Goal: Information Seeking & Learning: Learn about a topic

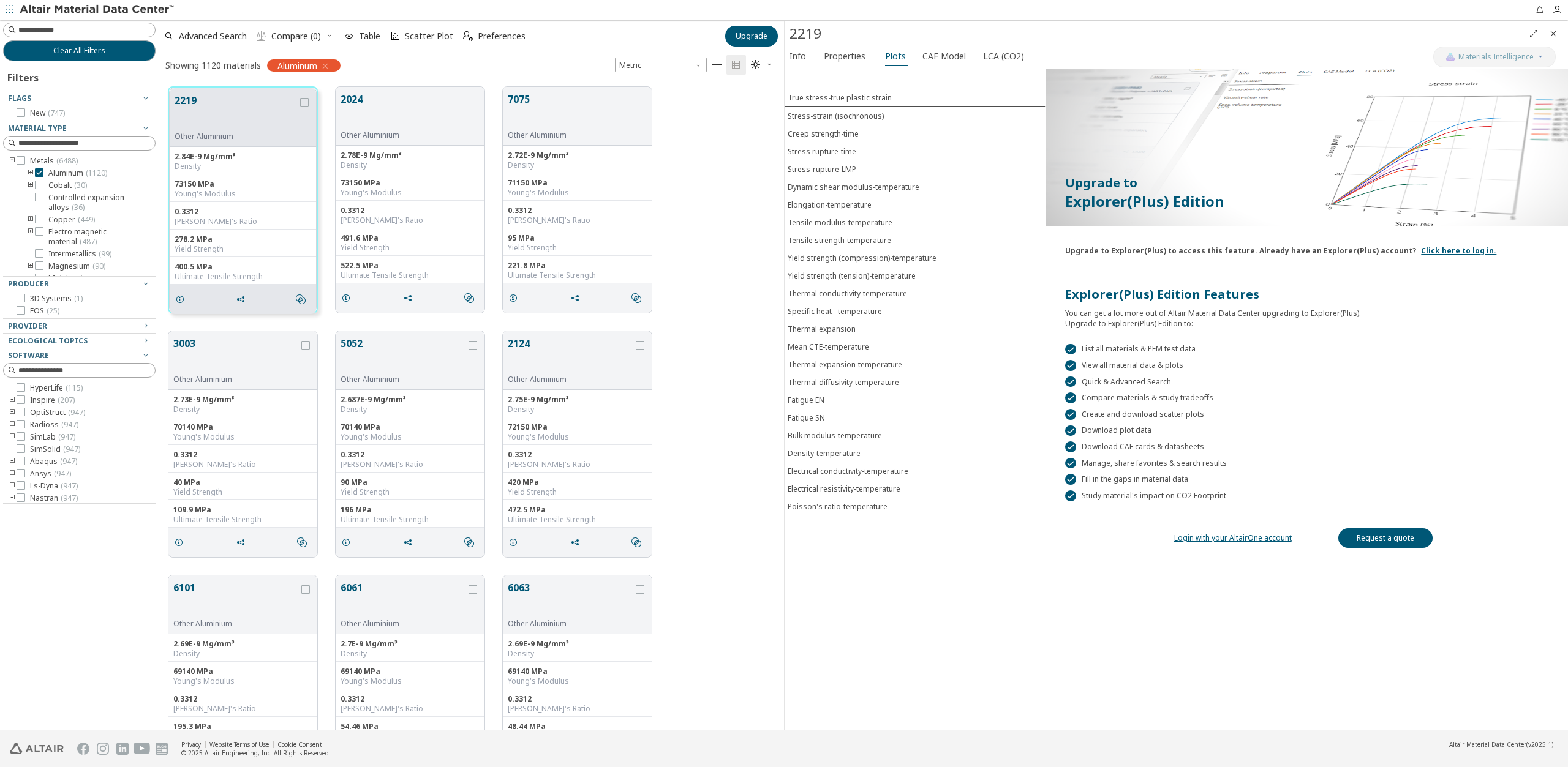
scroll to position [643, 615]
click at [1556, 32] on icon "Close" at bounding box center [1553, 34] width 10 height 10
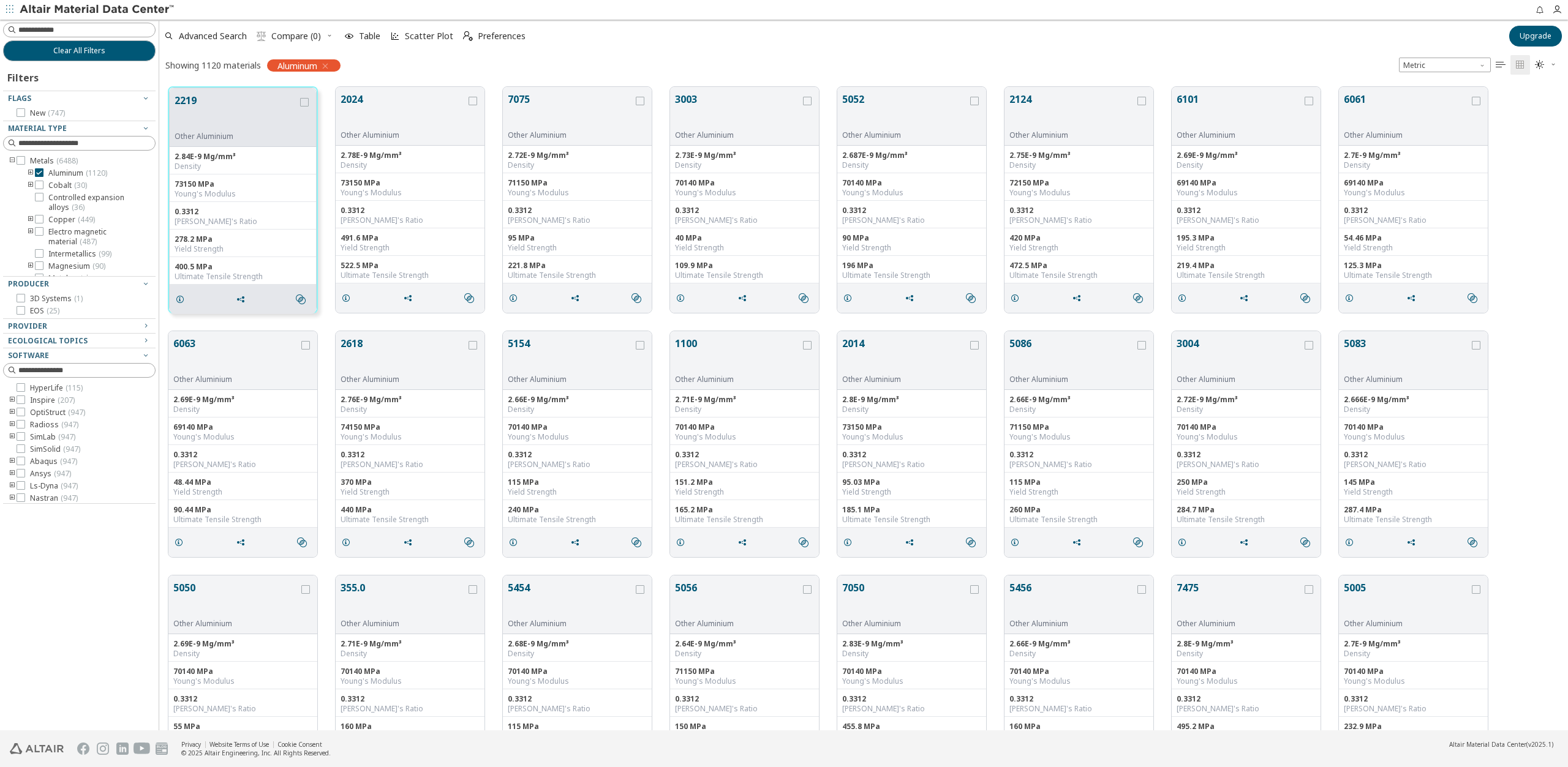
click at [32, 171] on icon "toogle group" at bounding box center [30, 173] width 8 height 10
click at [53, 220] on div at bounding box center [57, 222] width 8 height 8
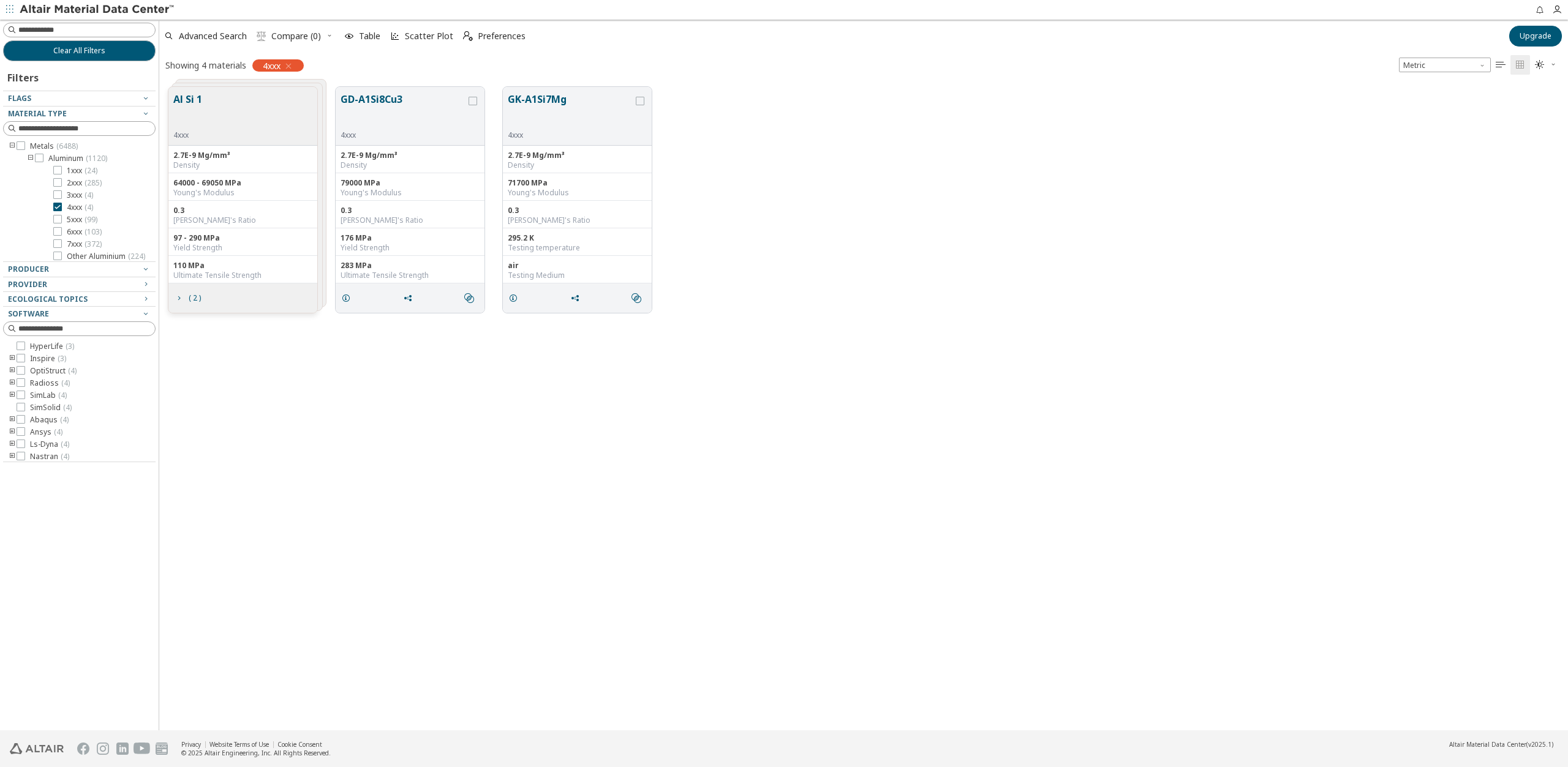
click at [187, 96] on button "Al Si 1" at bounding box center [188, 111] width 29 height 39
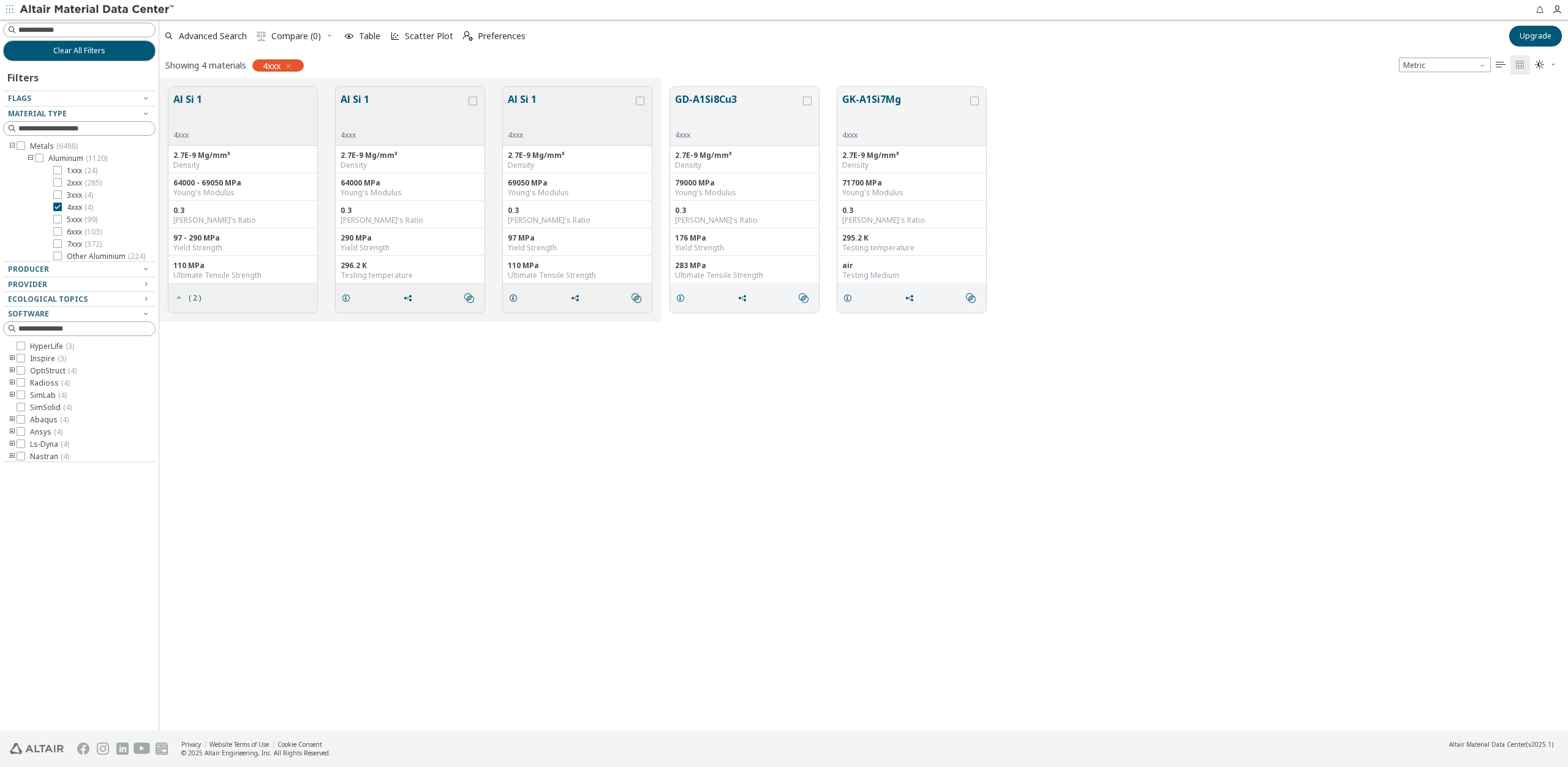
click at [200, 94] on button "Al Si 1" at bounding box center [188, 111] width 29 height 39
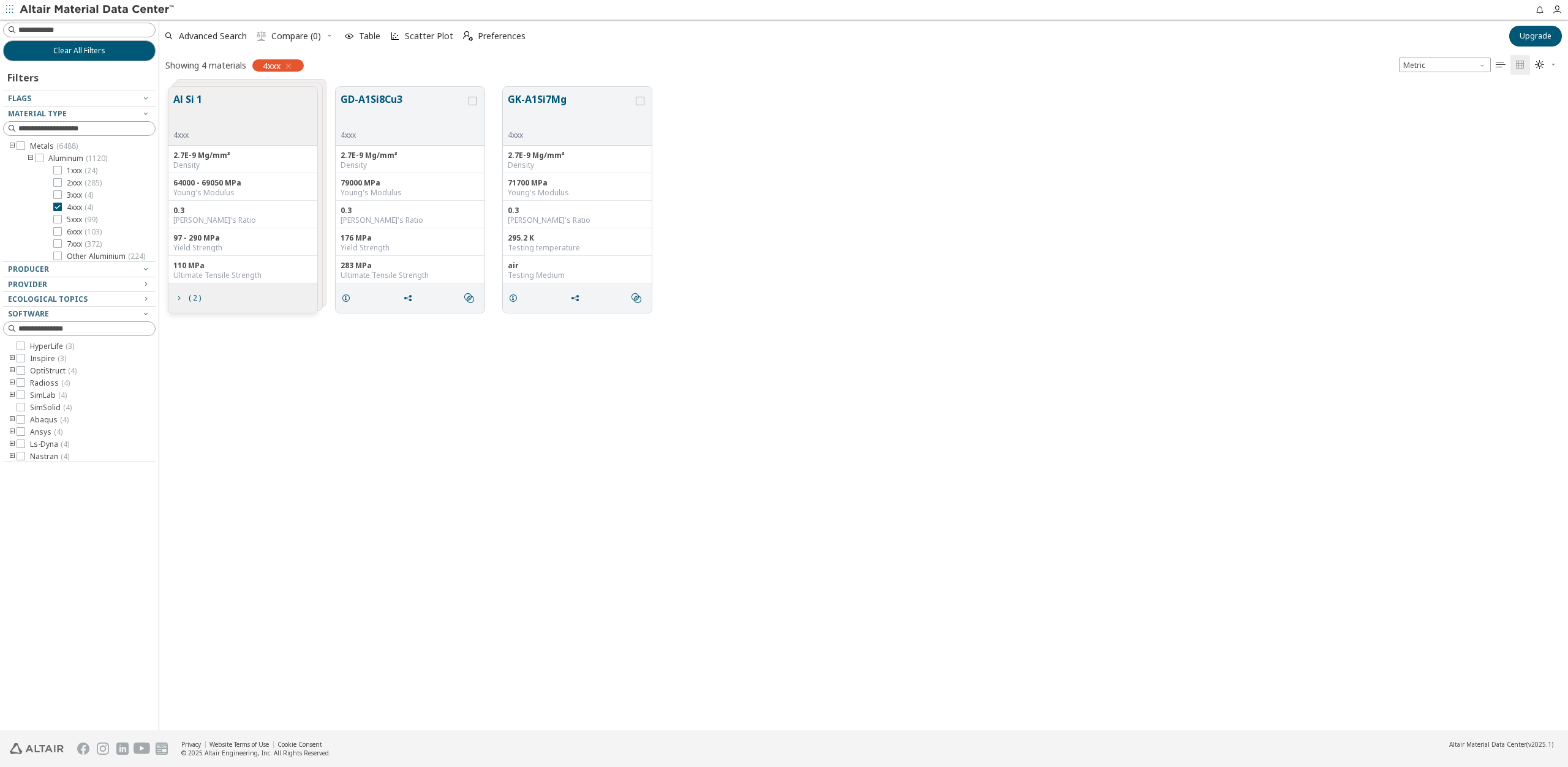
click at [200, 94] on button "Al Si 1" at bounding box center [188, 111] width 29 height 39
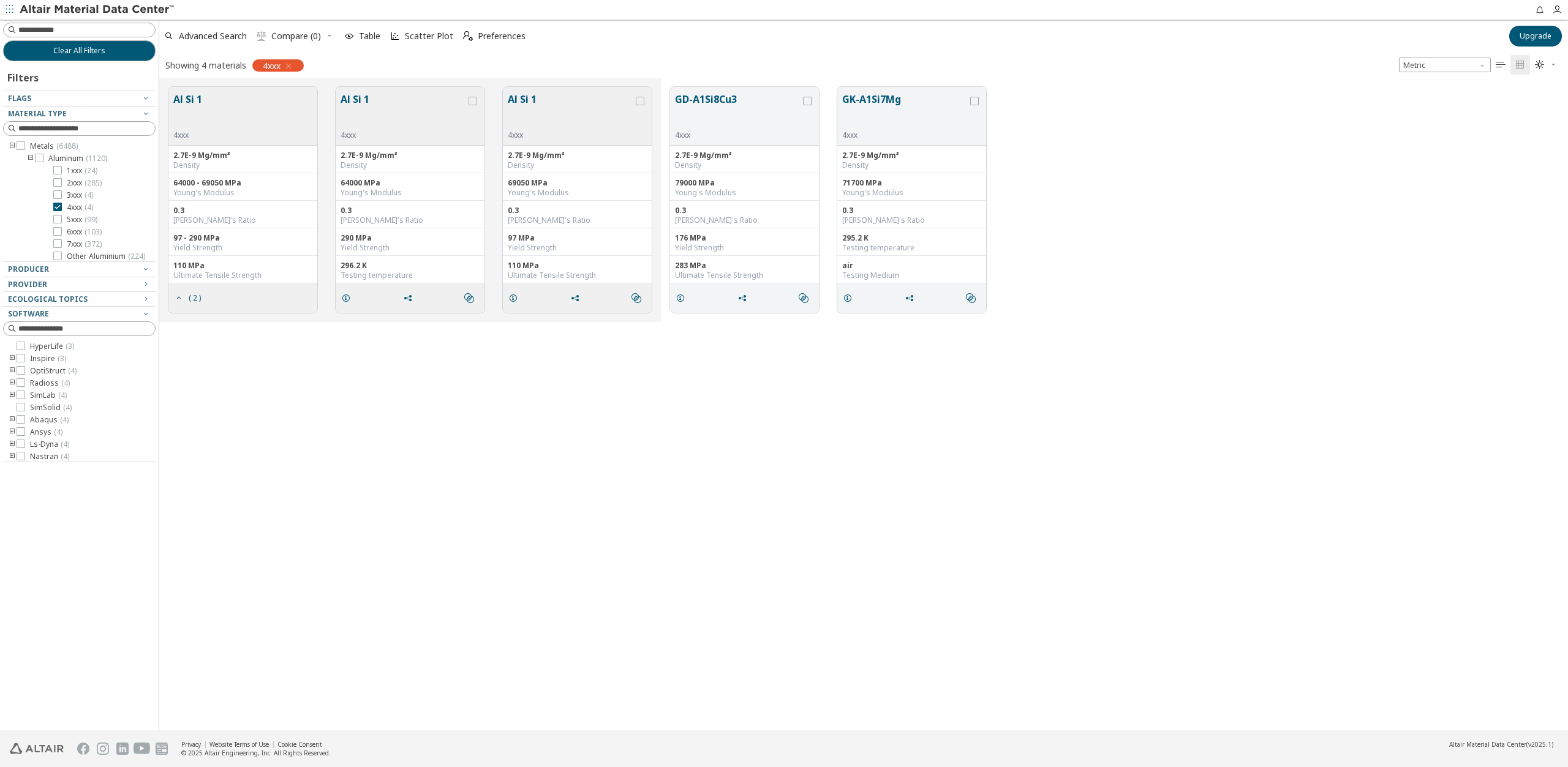
click at [219, 99] on div "Al Si 1 4xxx" at bounding box center [242, 116] width 149 height 59
click at [472, 101] on icon "grid" at bounding box center [472, 101] width 8 height 8
click at [472, 101] on icon "grid" at bounding box center [472, 101] width 8 height 8
click at [354, 97] on button "Al Si 1" at bounding box center [403, 111] width 126 height 39
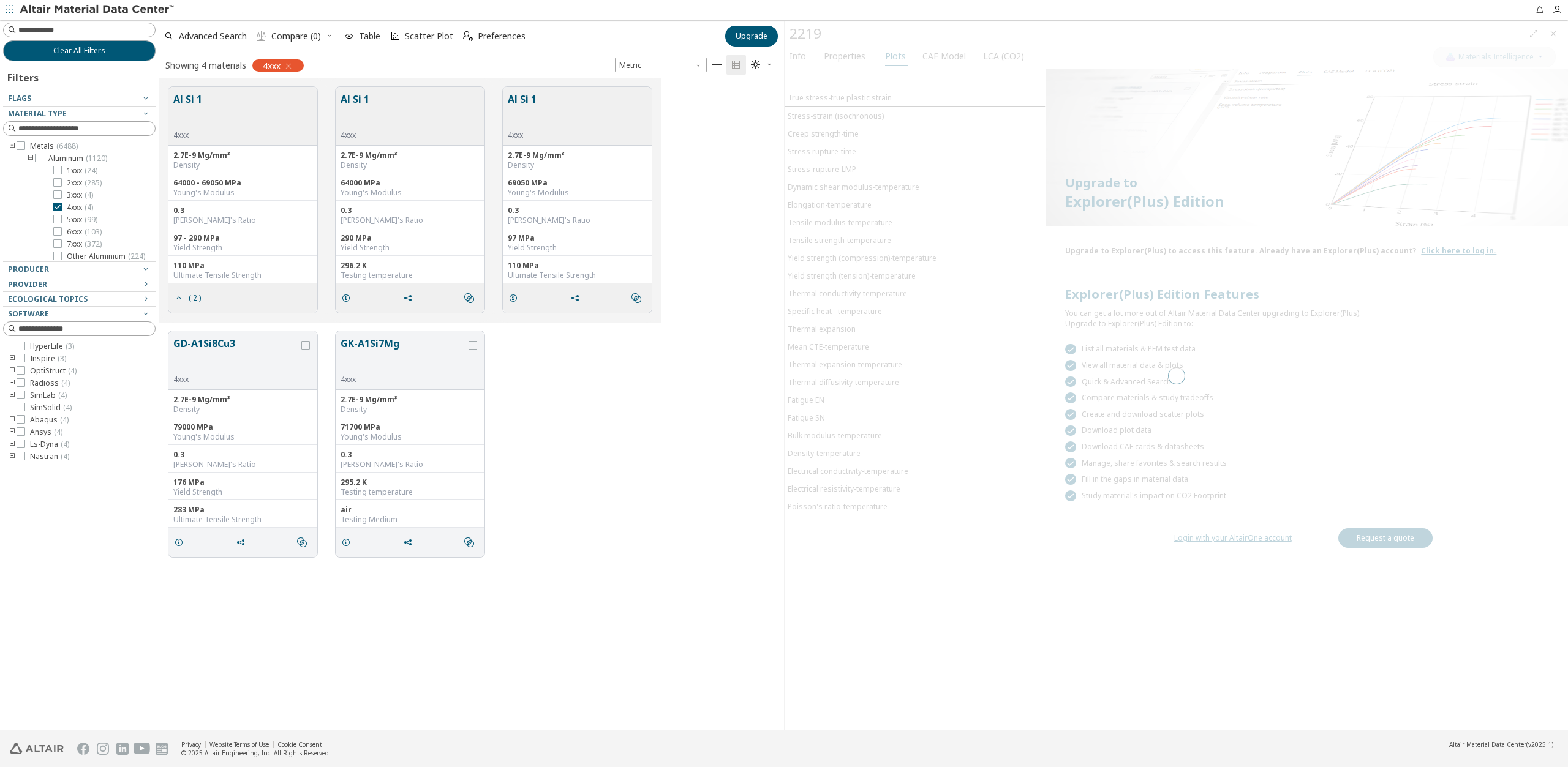
scroll to position [643, 615]
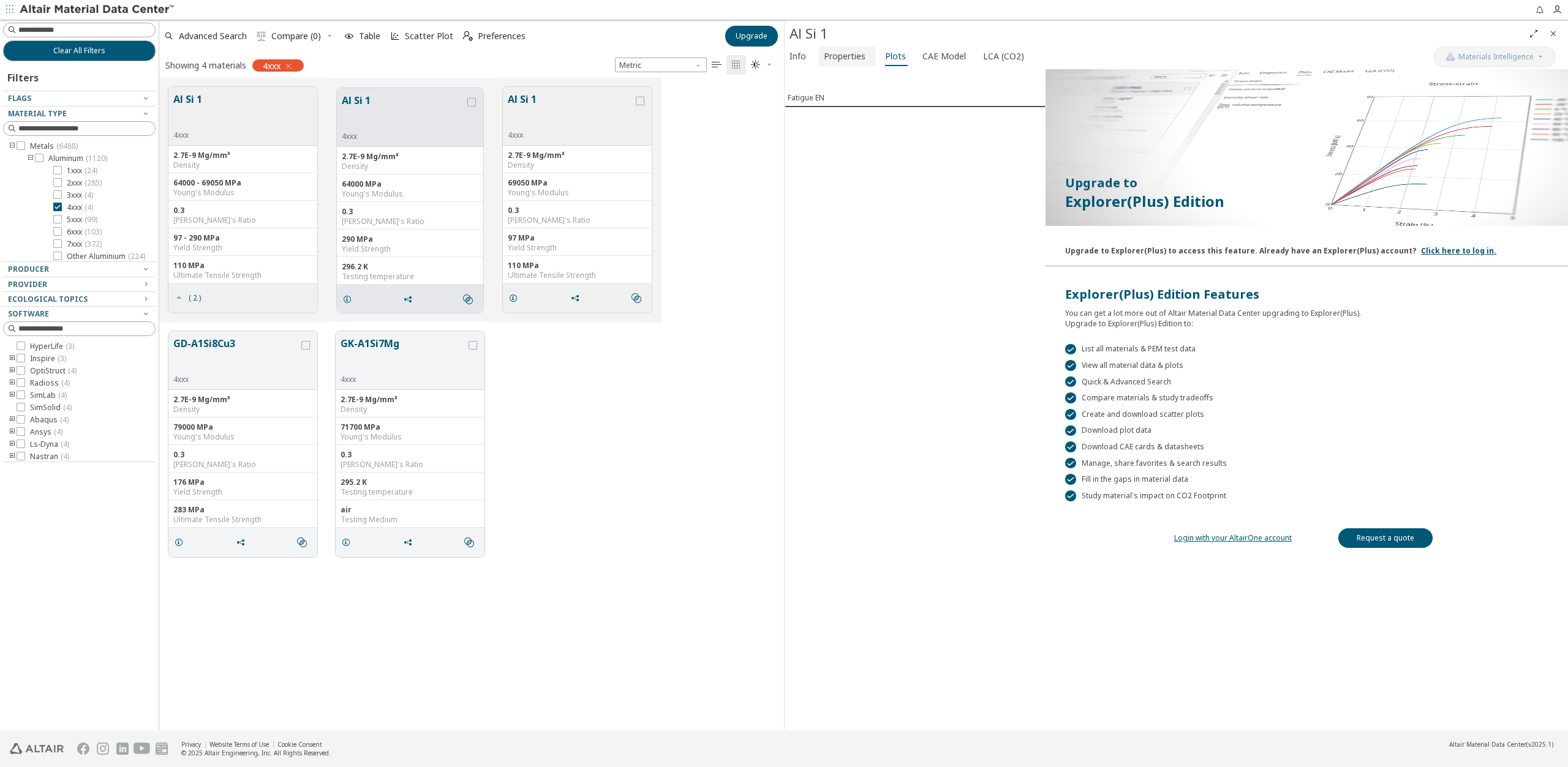
click at [850, 57] on span "Properties" at bounding box center [845, 56] width 41 height 19
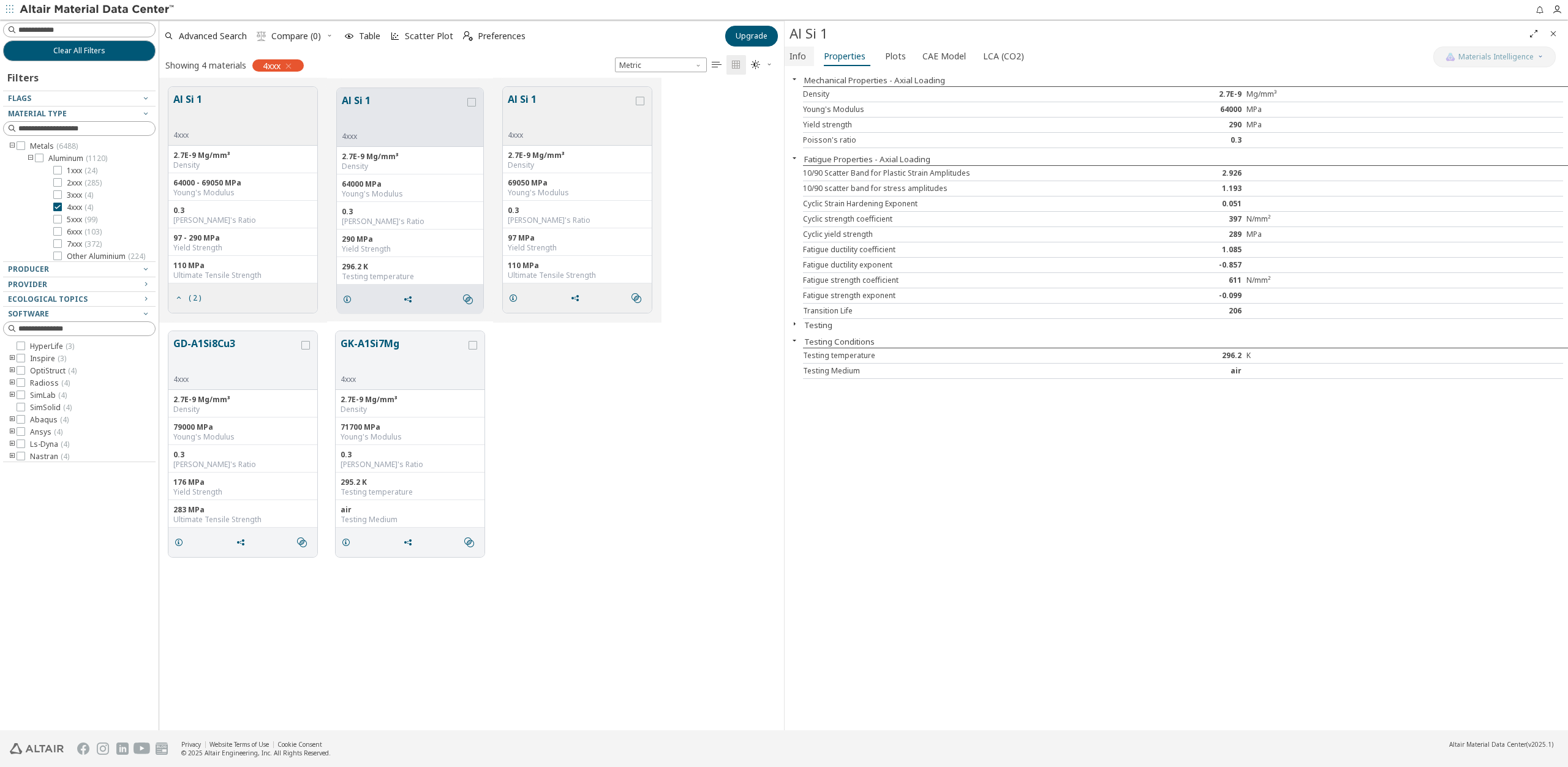
click at [796, 61] on span "Info" at bounding box center [798, 56] width 17 height 19
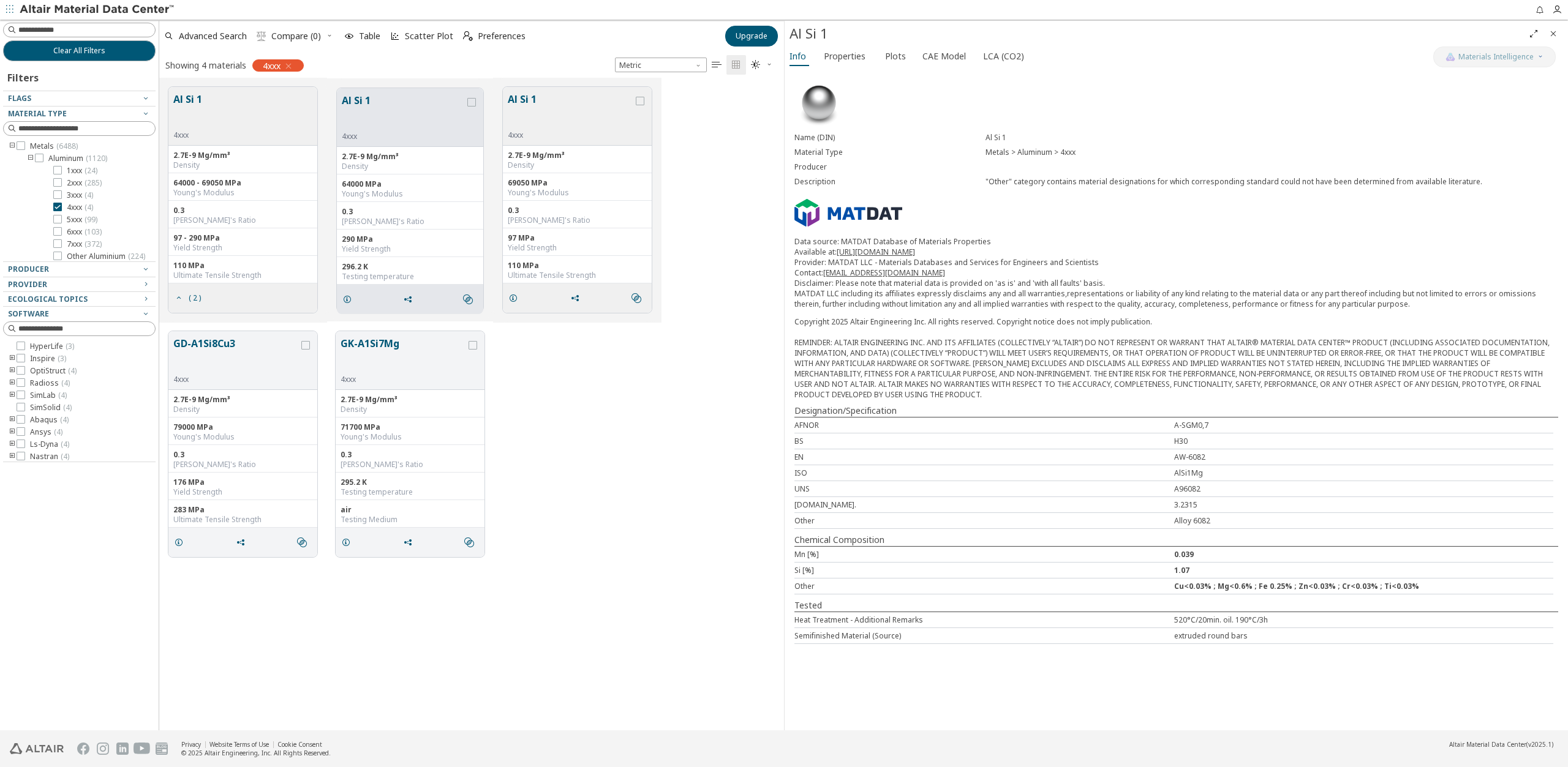
click at [289, 62] on icon "button" at bounding box center [289, 66] width 10 height 10
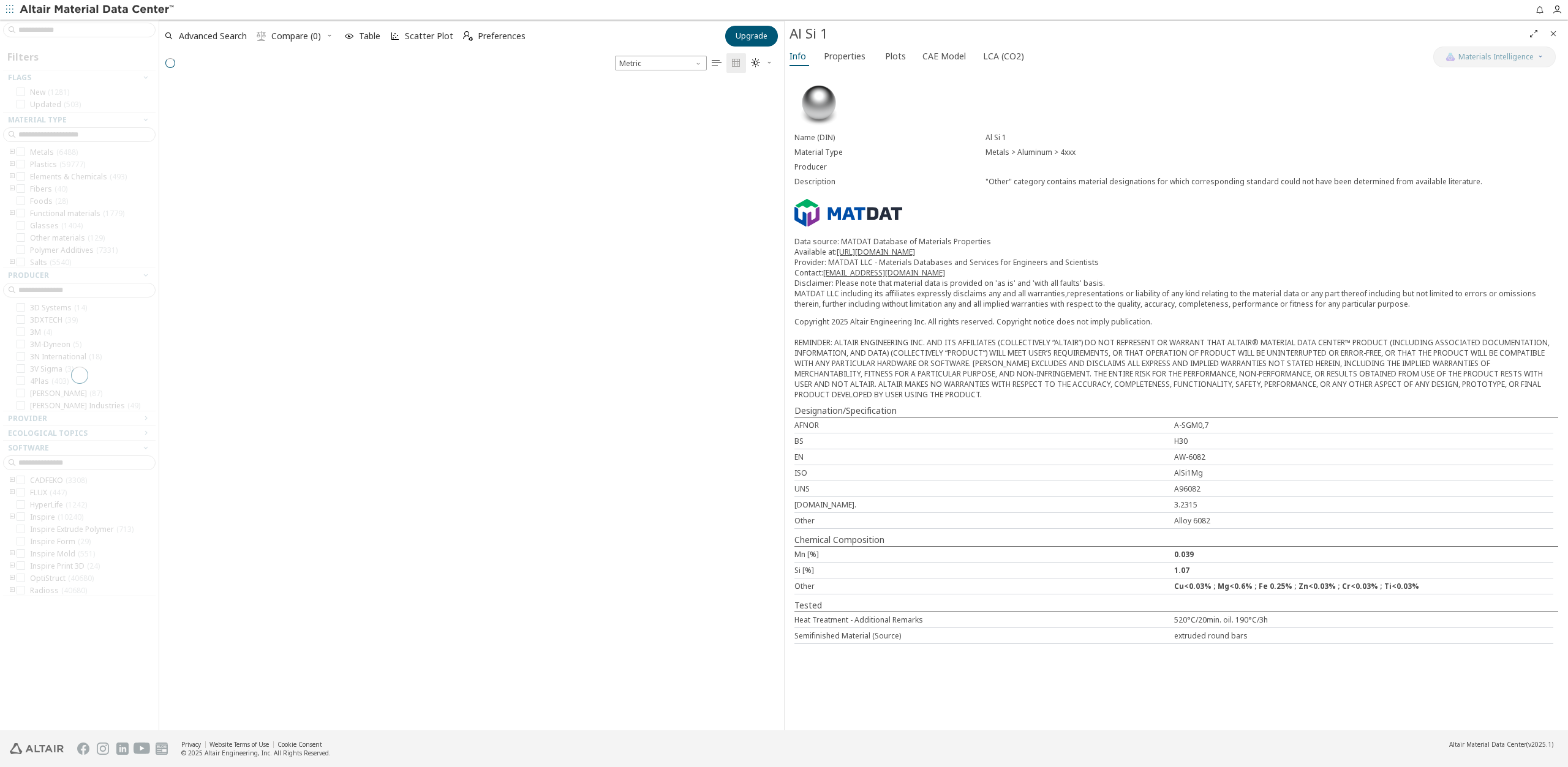
scroll to position [645, 615]
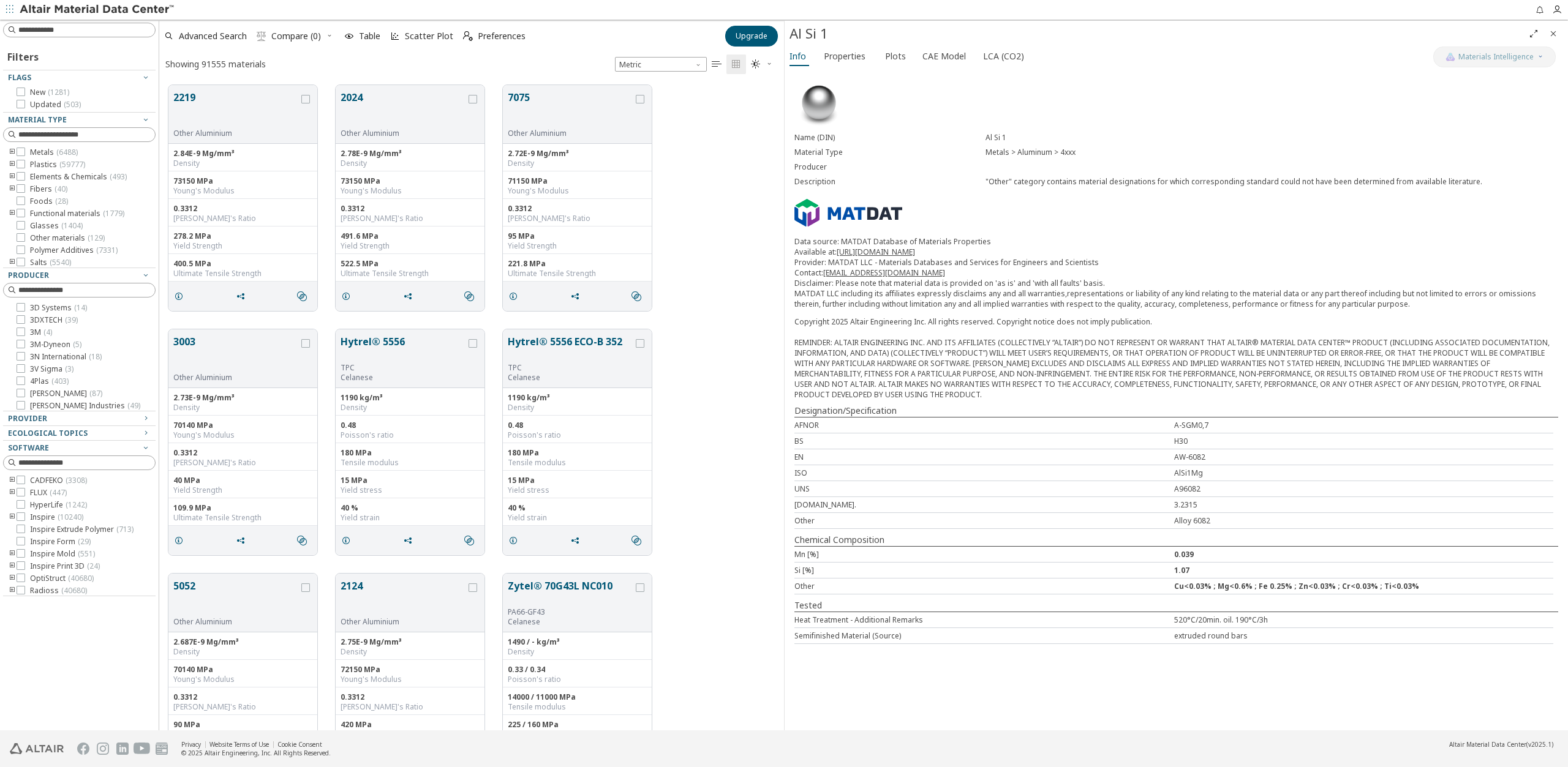
click at [1550, 32] on icon "Close" at bounding box center [1553, 34] width 10 height 10
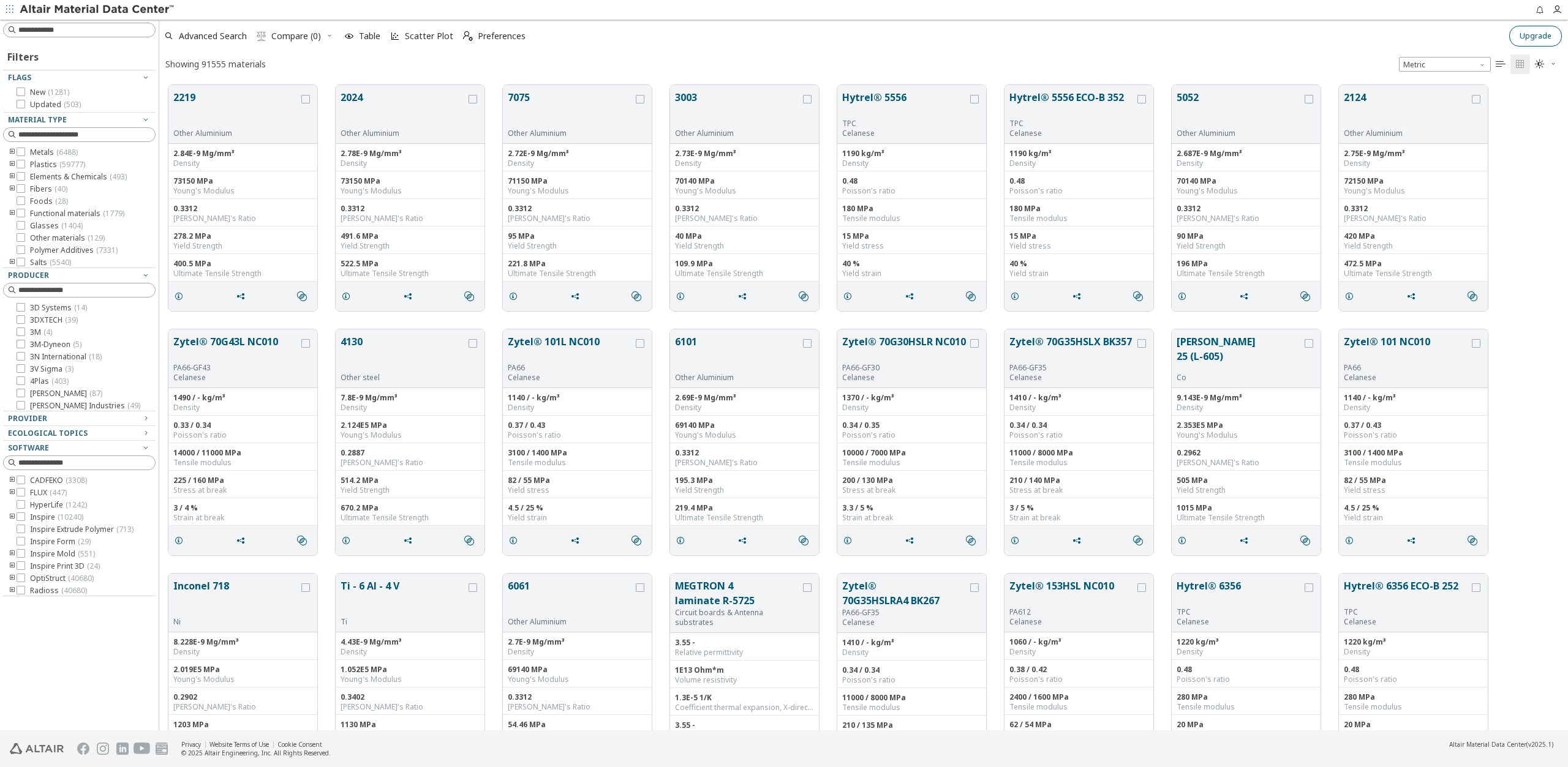
scroll to position [645, 1399]
click at [75, 136] on input at bounding box center [87, 135] width 137 height 12
click at [115, 137] on input at bounding box center [80, 135] width 150 height 14
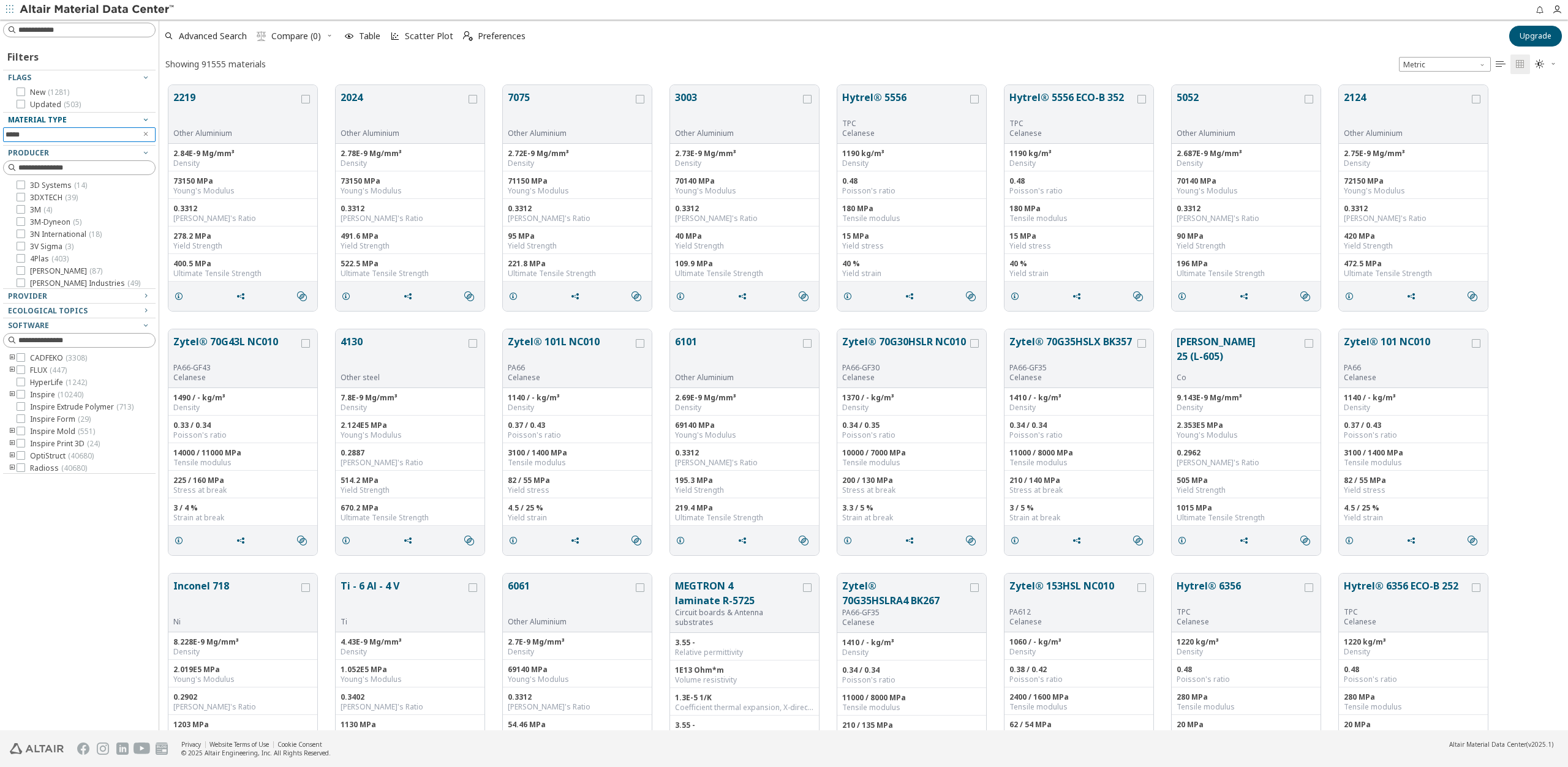
type input "*****"
click at [75, 26] on input at bounding box center [87, 30] width 137 height 12
click at [75, 26] on input at bounding box center [80, 30] width 150 height 14
type input "****"
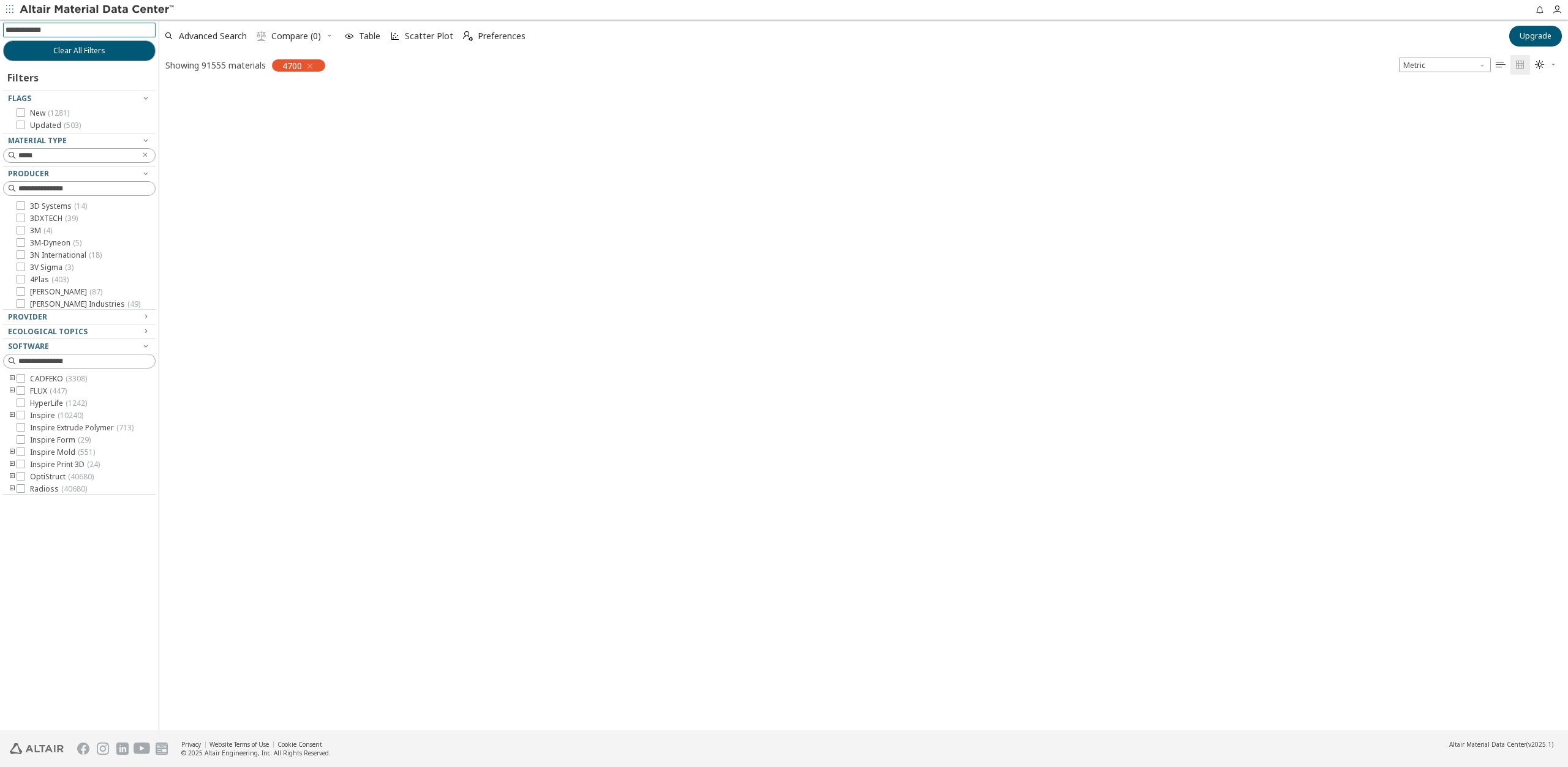
scroll to position [643, 1399]
